Goal: Navigation & Orientation: Find specific page/section

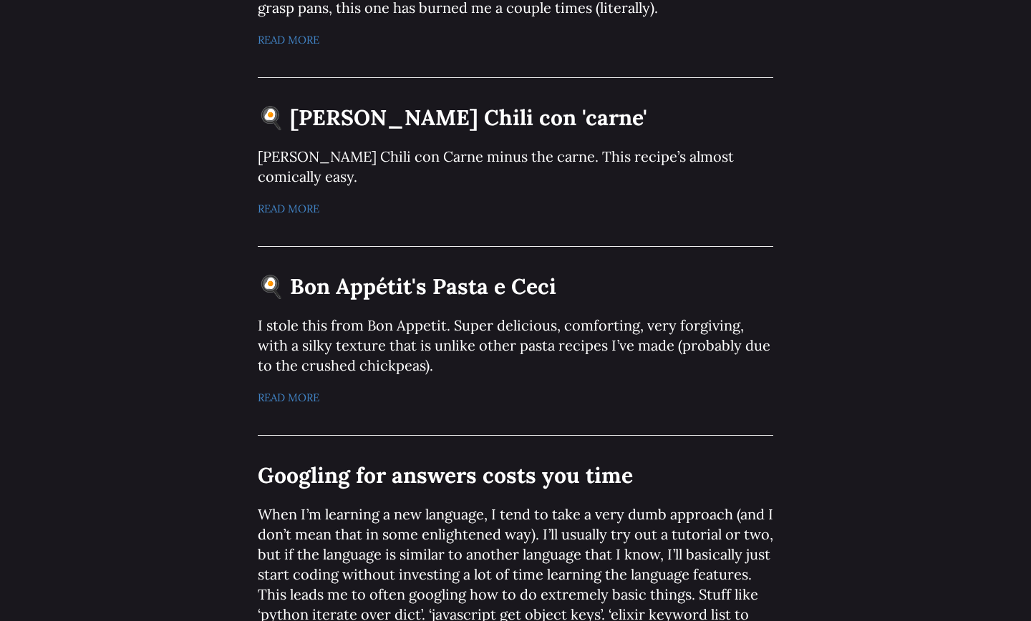
scroll to position [2269, 0]
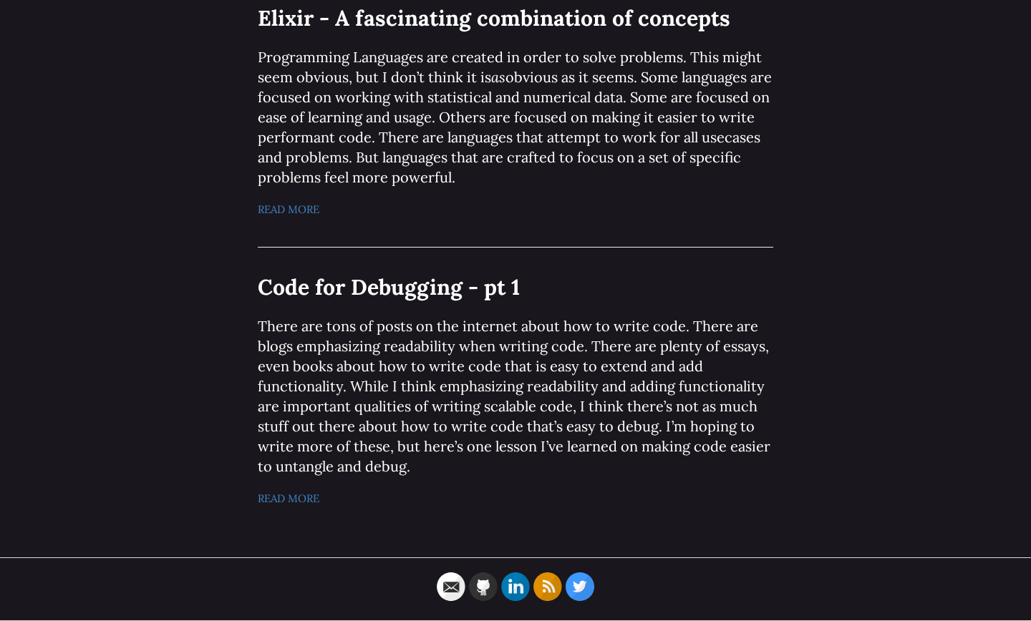
click at [480, 586] on icon at bounding box center [483, 587] width 29 height 29
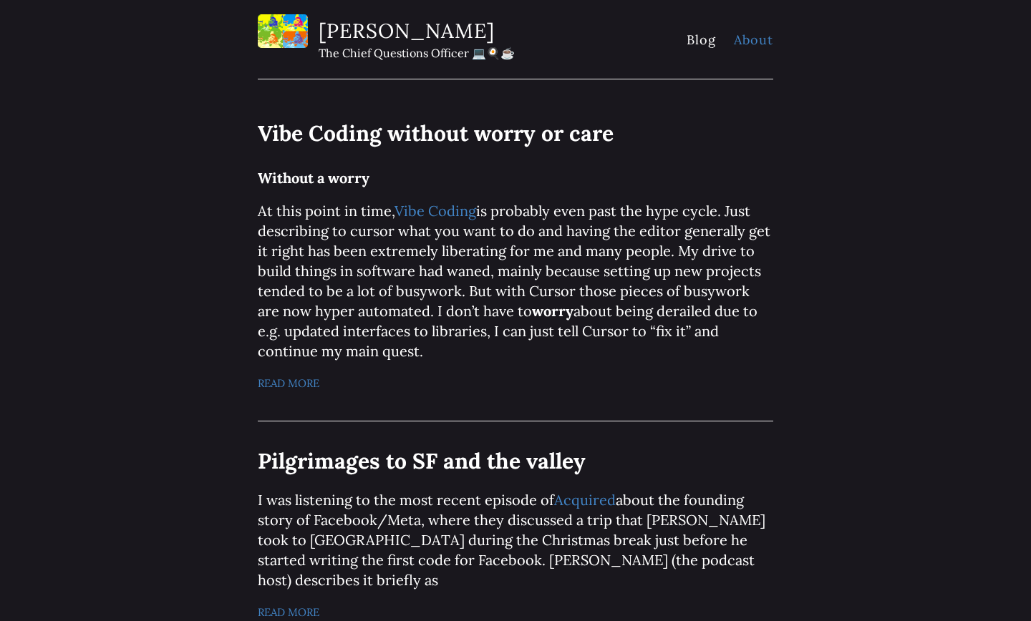
click at [744, 42] on link "About" at bounding box center [753, 40] width 39 height 16
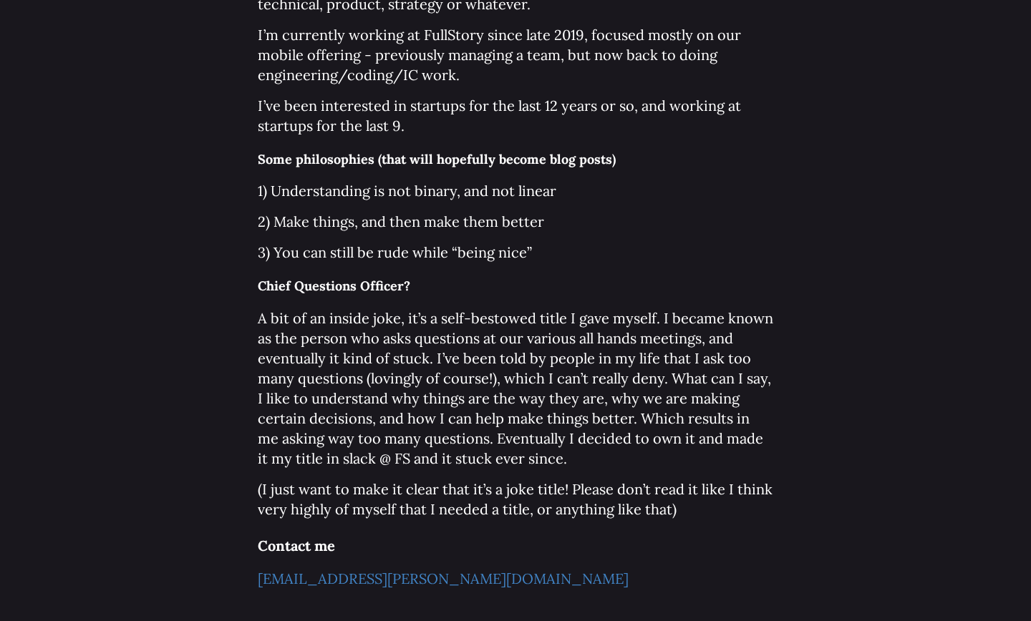
scroll to position [432, 0]
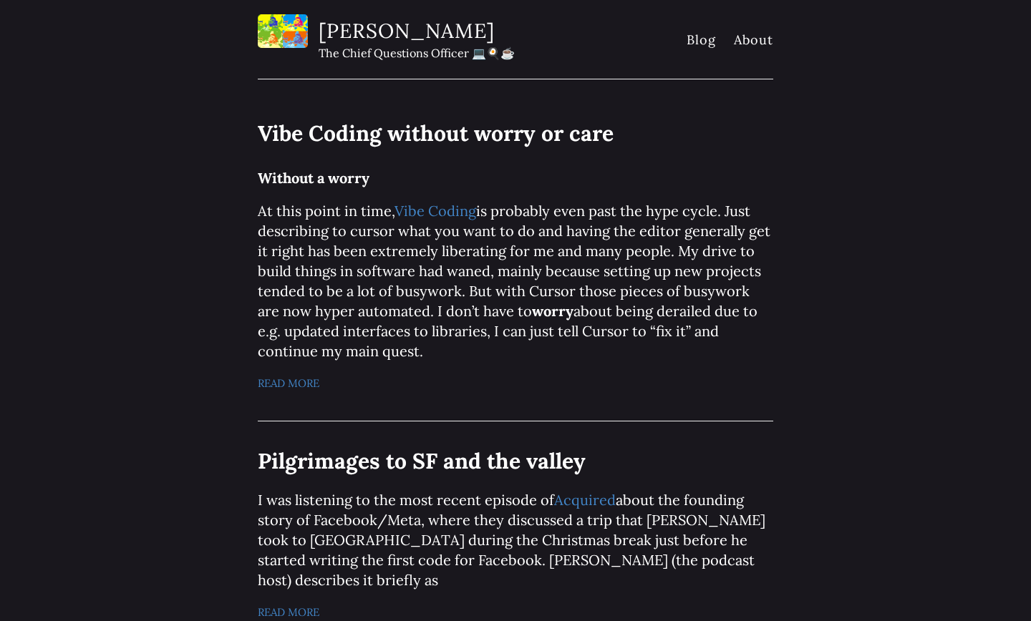
scroll to position [7, 0]
